Goal: Task Accomplishment & Management: Use online tool/utility

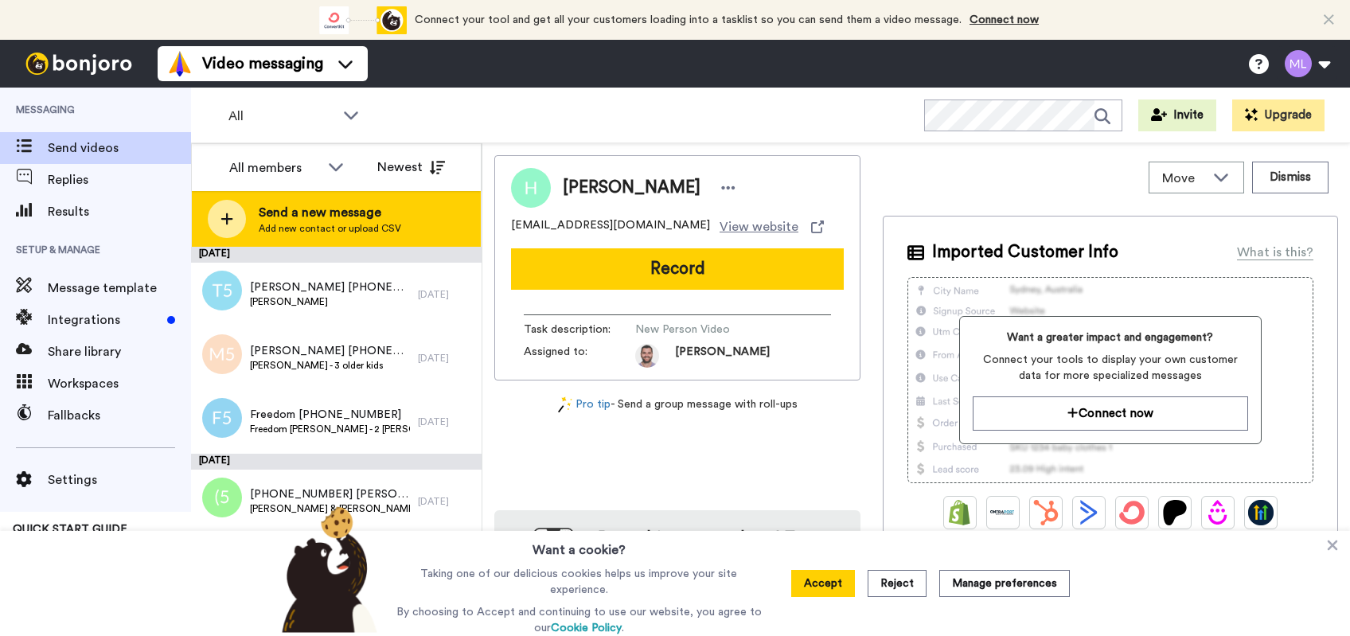
click at [224, 217] on icon at bounding box center [227, 219] width 13 height 14
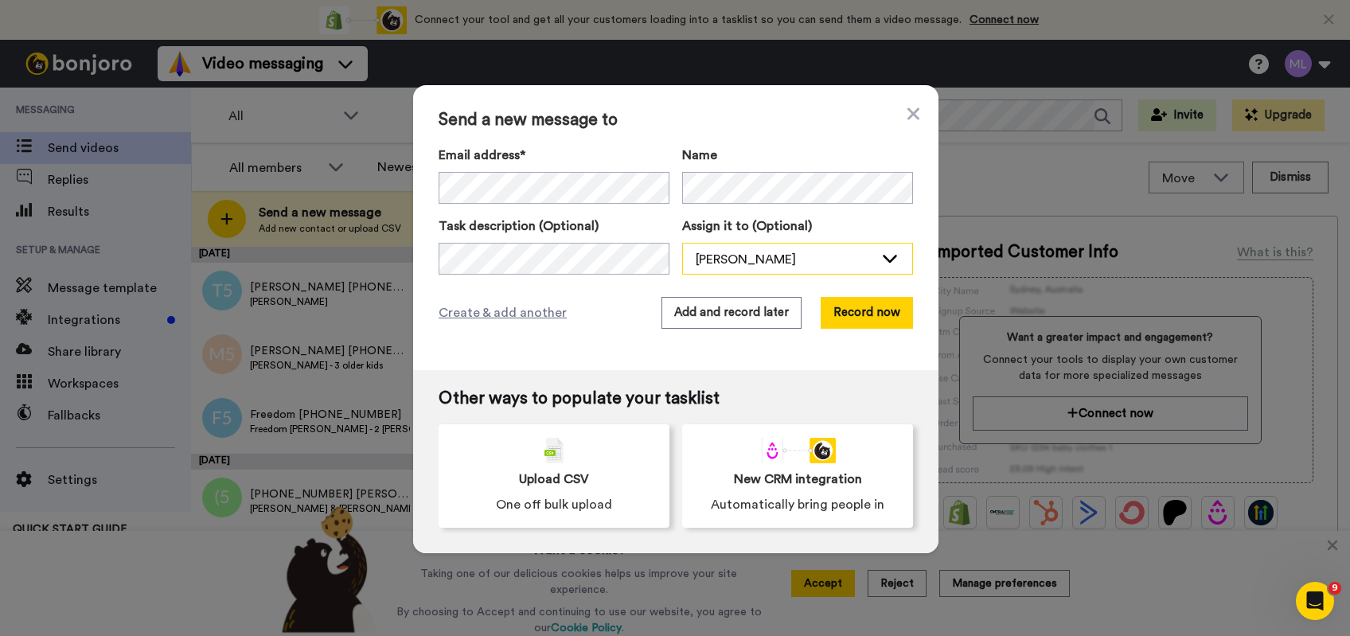
click at [886, 260] on icon at bounding box center [890, 259] width 14 height 8
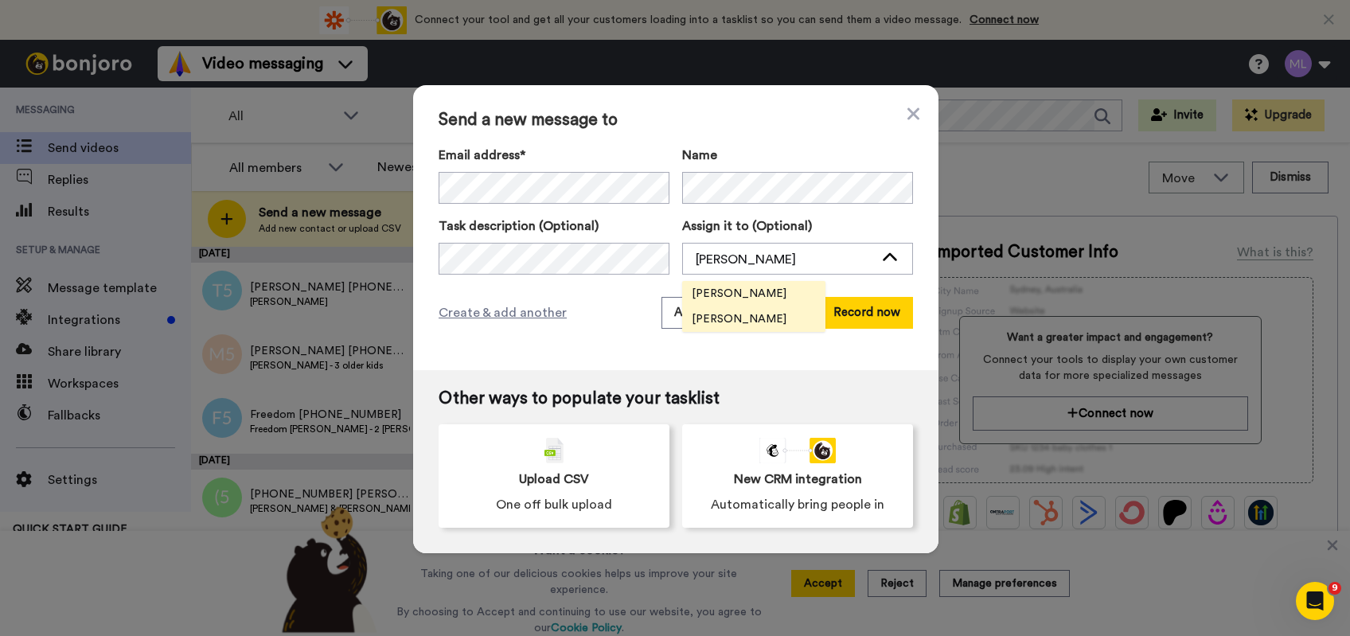
click at [724, 318] on span "[PERSON_NAME]" at bounding box center [739, 319] width 114 height 16
click at [692, 310] on button "Add and record later" at bounding box center [732, 313] width 140 height 32
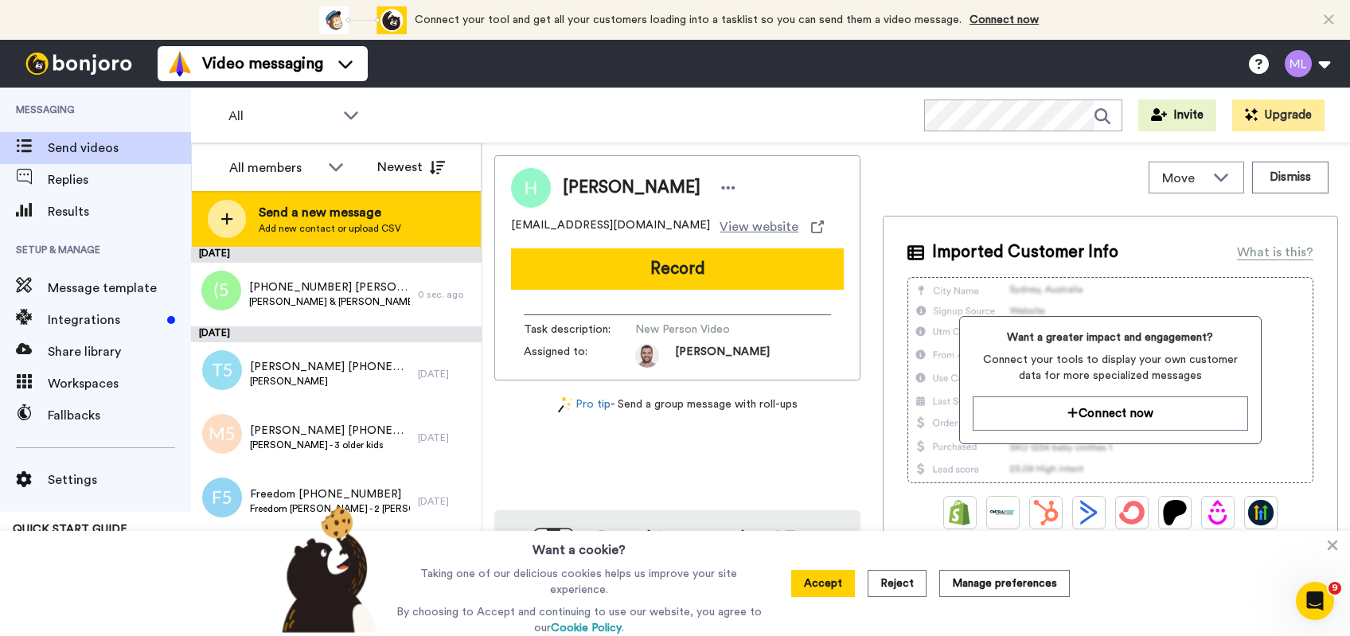
click at [224, 216] on icon at bounding box center [227, 219] width 13 height 14
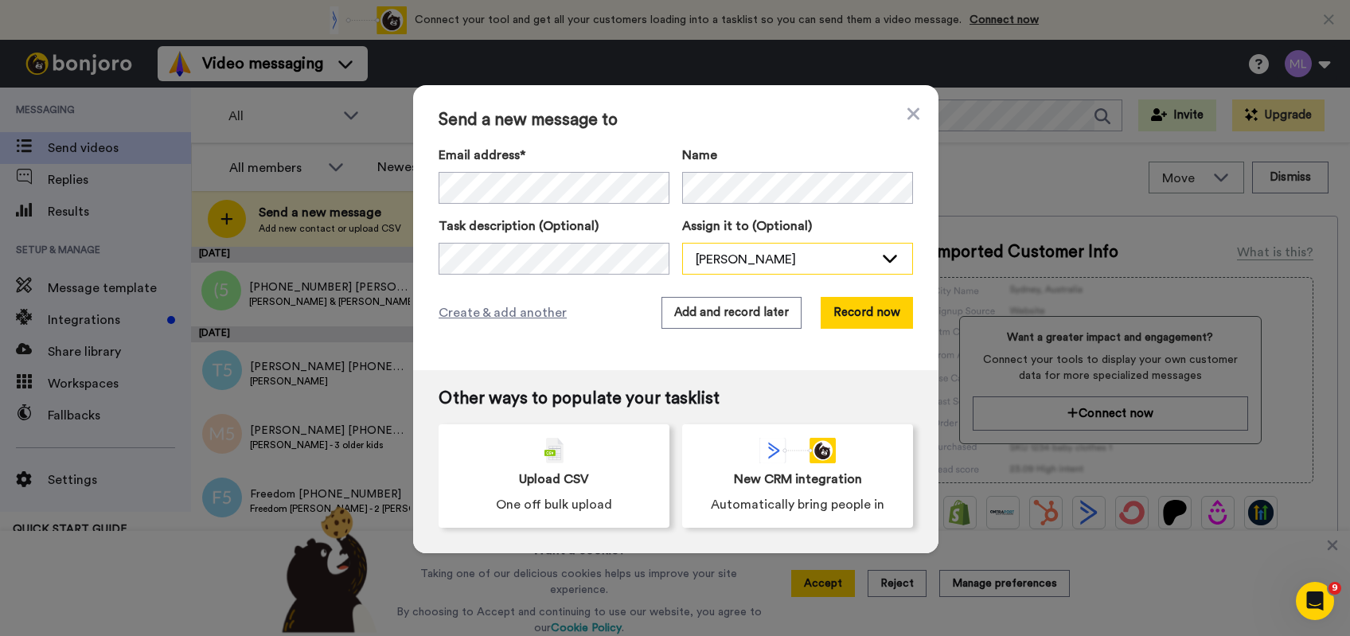
click at [885, 259] on icon at bounding box center [889, 258] width 19 height 16
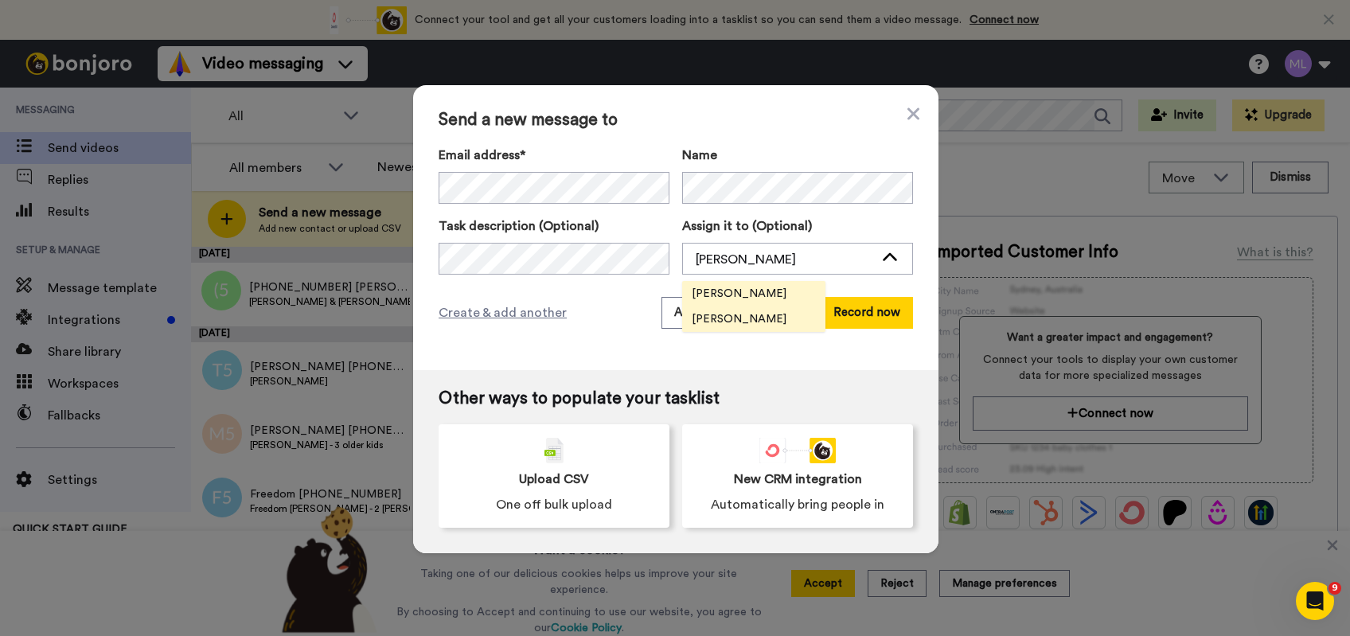
click at [754, 312] on span "[PERSON_NAME]" at bounding box center [739, 319] width 114 height 16
click at [722, 312] on button "Add and record later" at bounding box center [732, 313] width 140 height 32
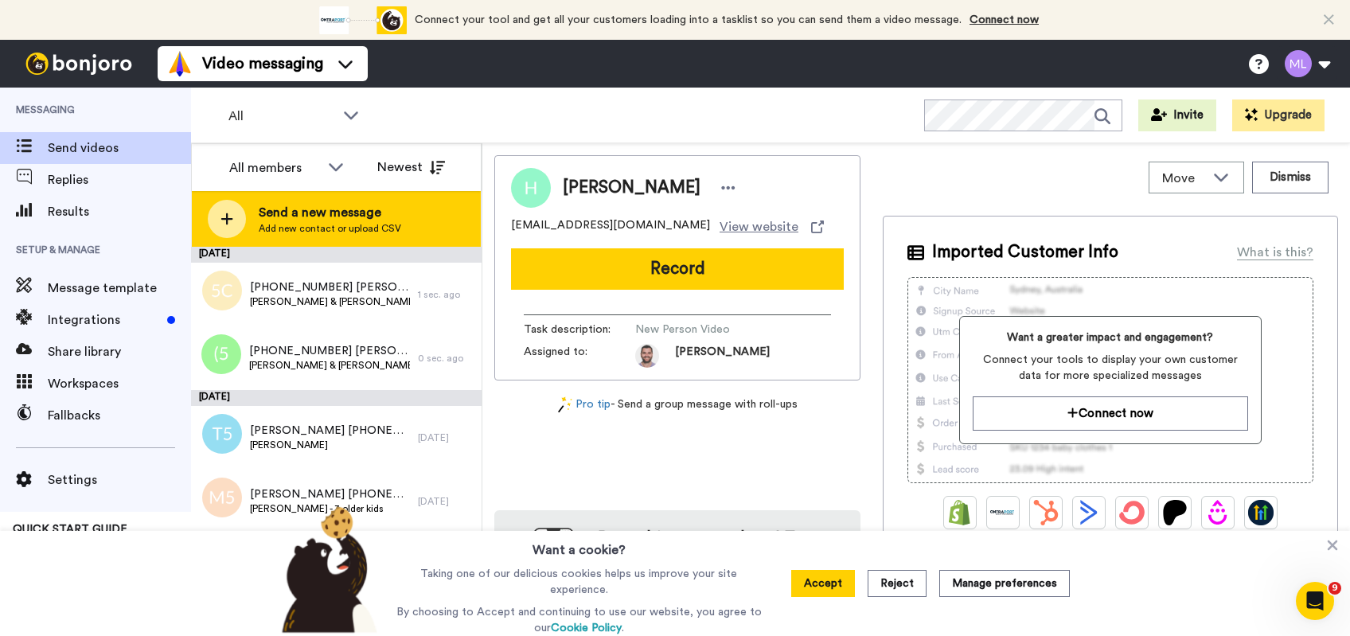
click at [225, 222] on icon at bounding box center [227, 219] width 13 height 14
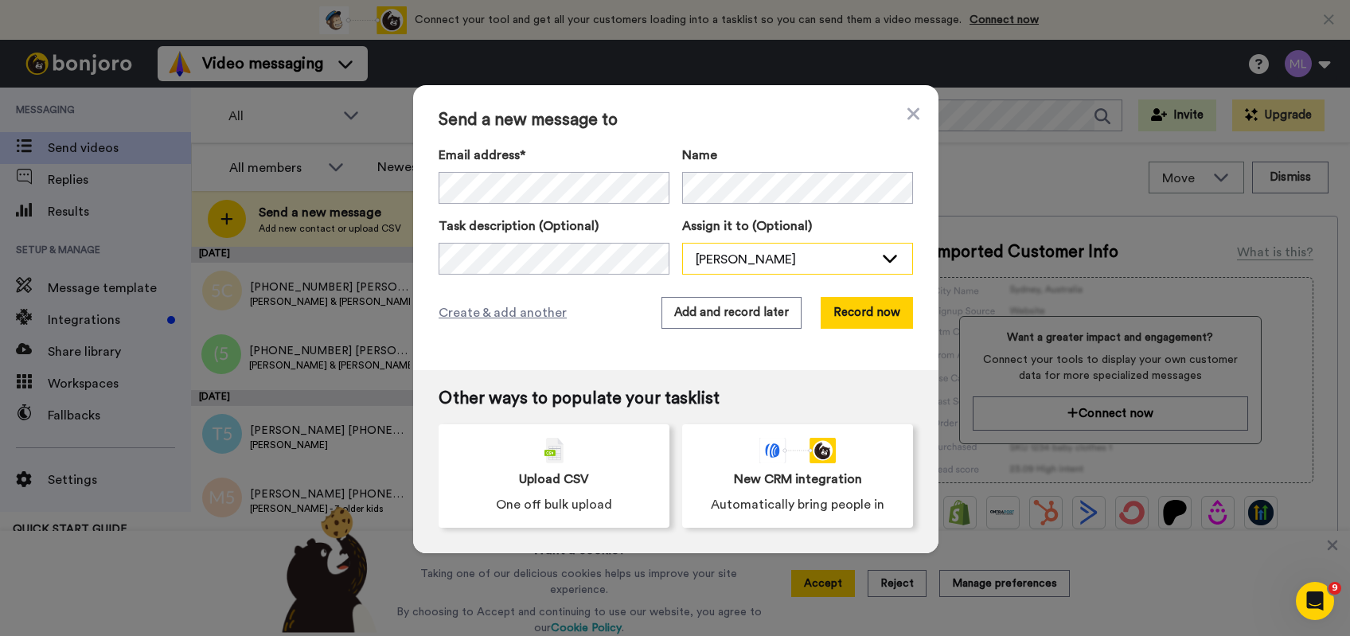
click at [884, 257] on icon at bounding box center [889, 258] width 19 height 16
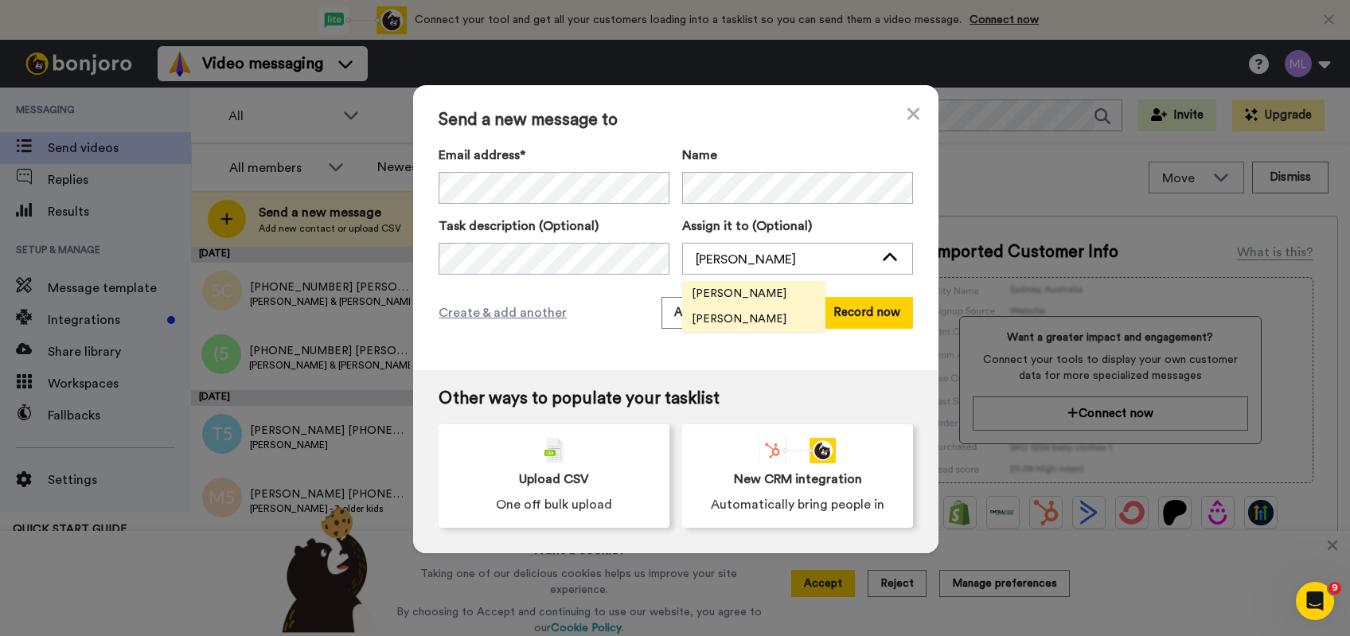
click at [711, 316] on span "[PERSON_NAME]" at bounding box center [739, 319] width 114 height 16
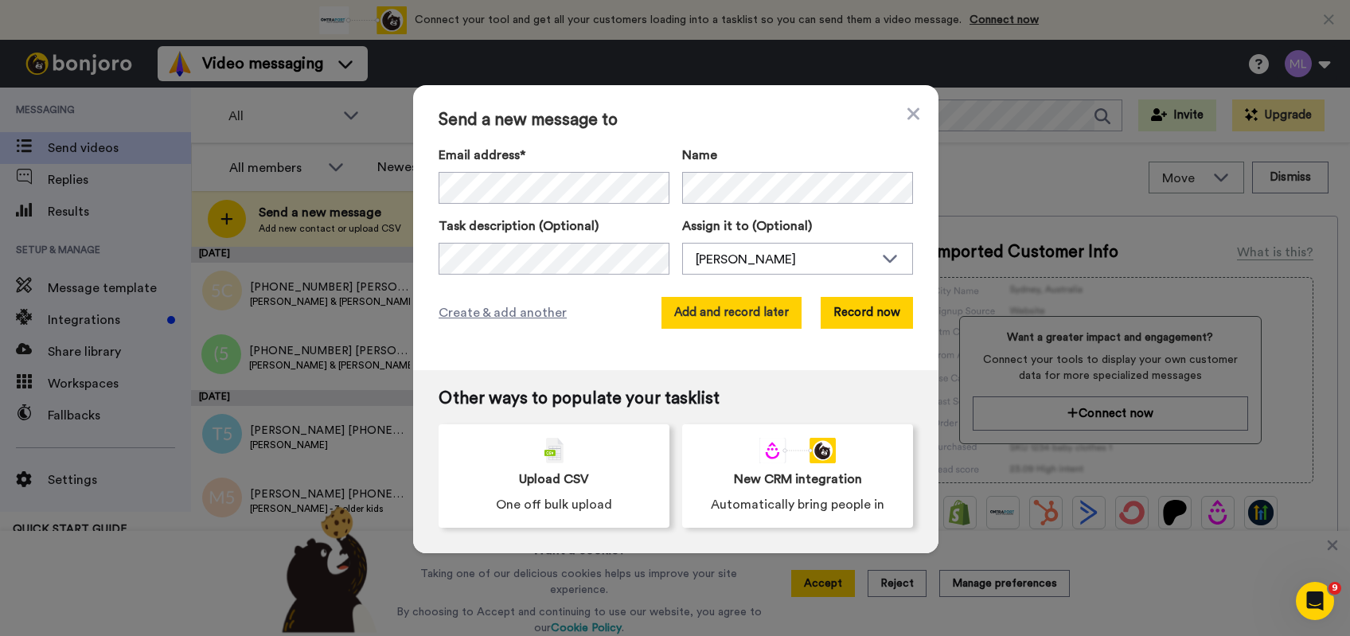
click at [719, 311] on button "Add and record later" at bounding box center [732, 313] width 140 height 32
